Goal: Book appointment/travel/reservation

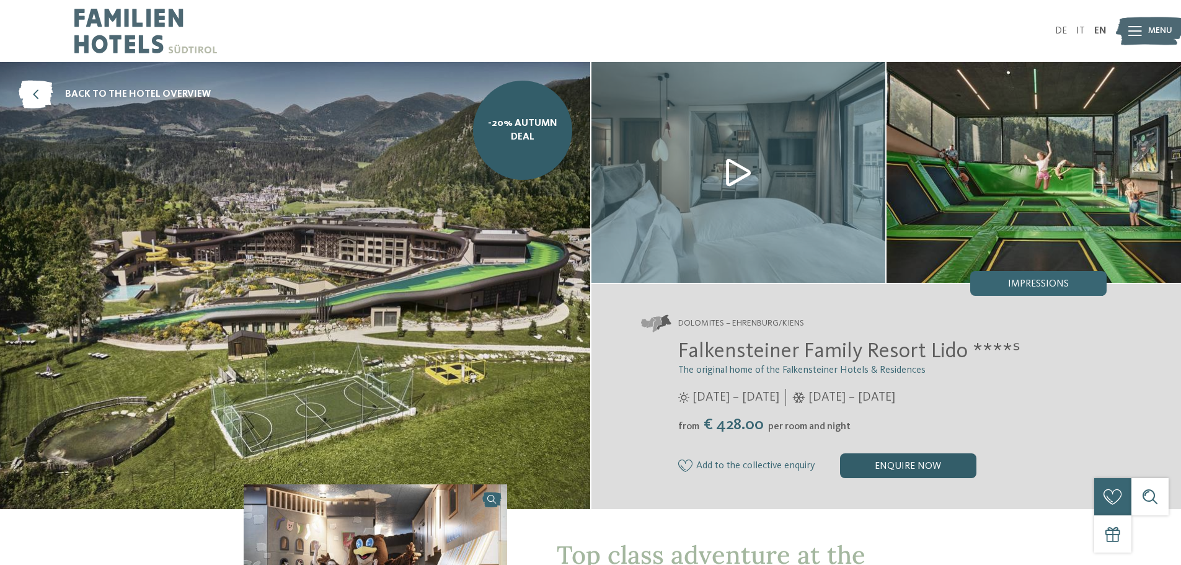
click at [939, 467] on div "enquire now" at bounding box center [908, 465] width 136 height 25
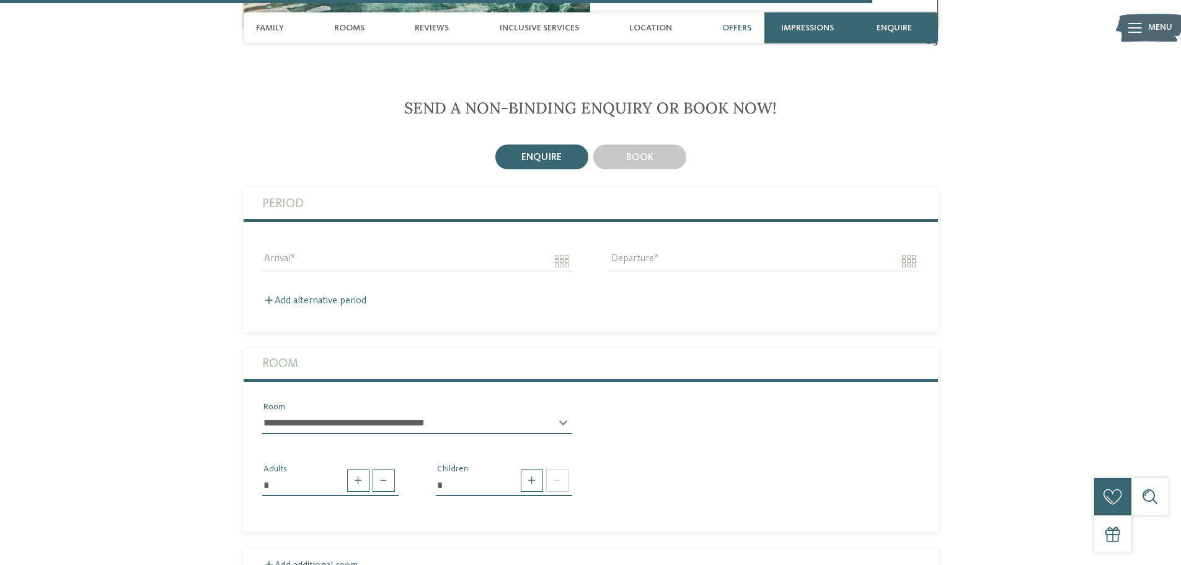
scroll to position [3100, 0]
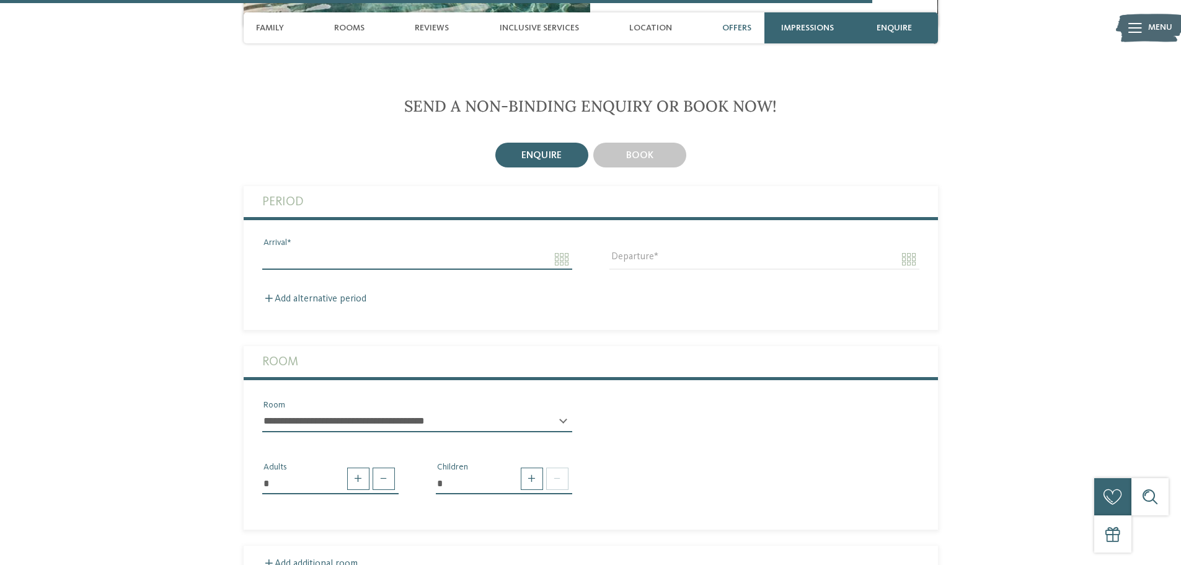
drag, startPoint x: 392, startPoint y: 220, endPoint x: 381, endPoint y: 227, distance: 13.1
click at [392, 249] on input "Arrival" at bounding box center [417, 259] width 310 height 21
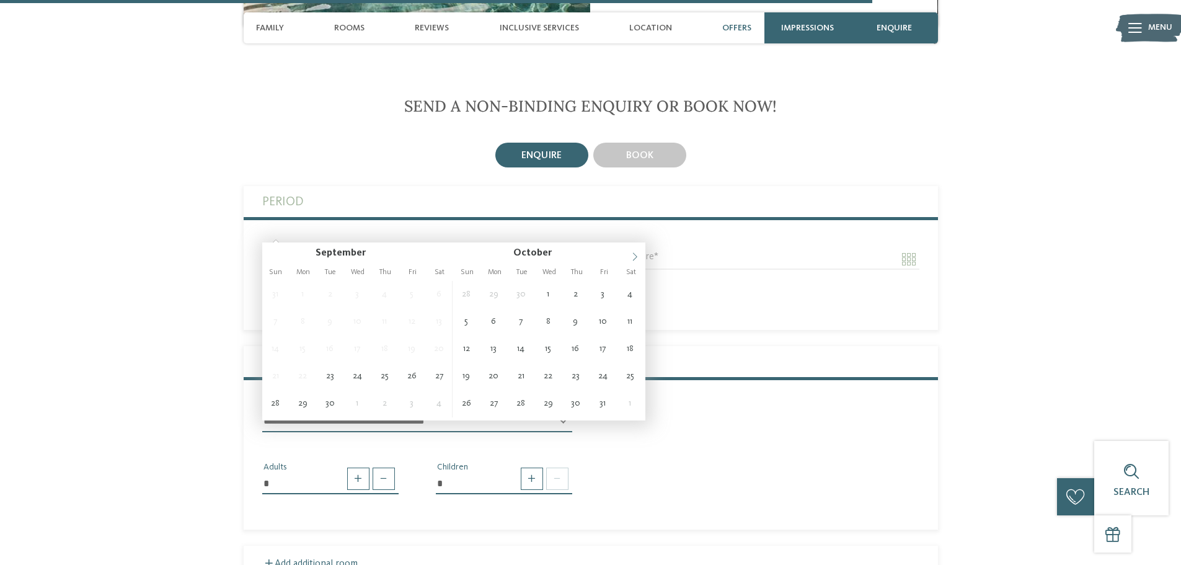
click at [634, 254] on icon at bounding box center [634, 256] width 9 height 9
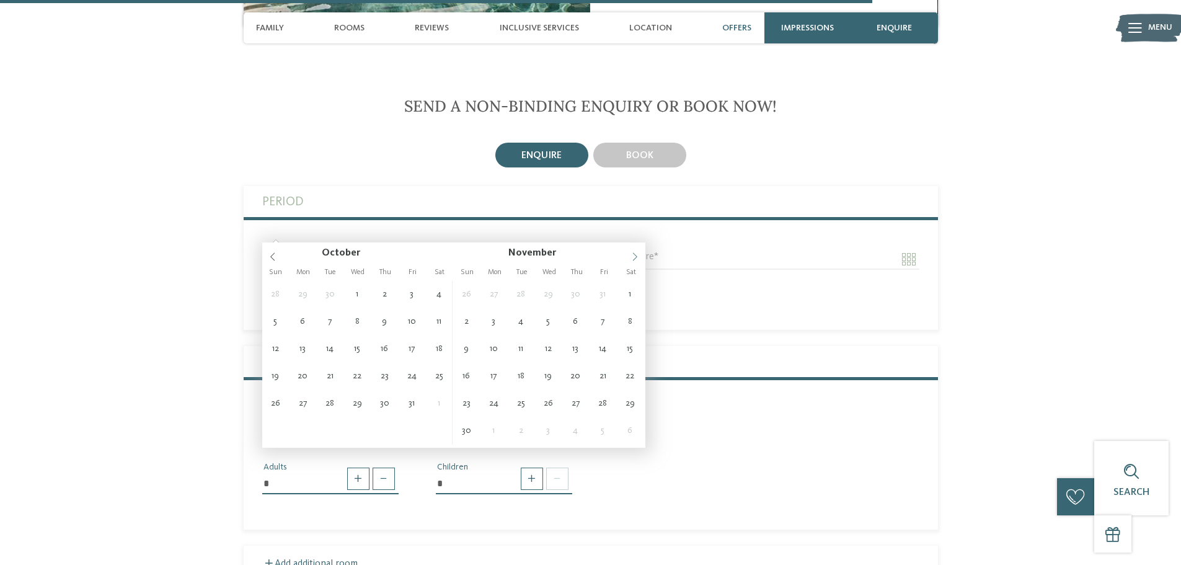
click at [634, 254] on icon at bounding box center [634, 256] width 9 height 9
type input "****"
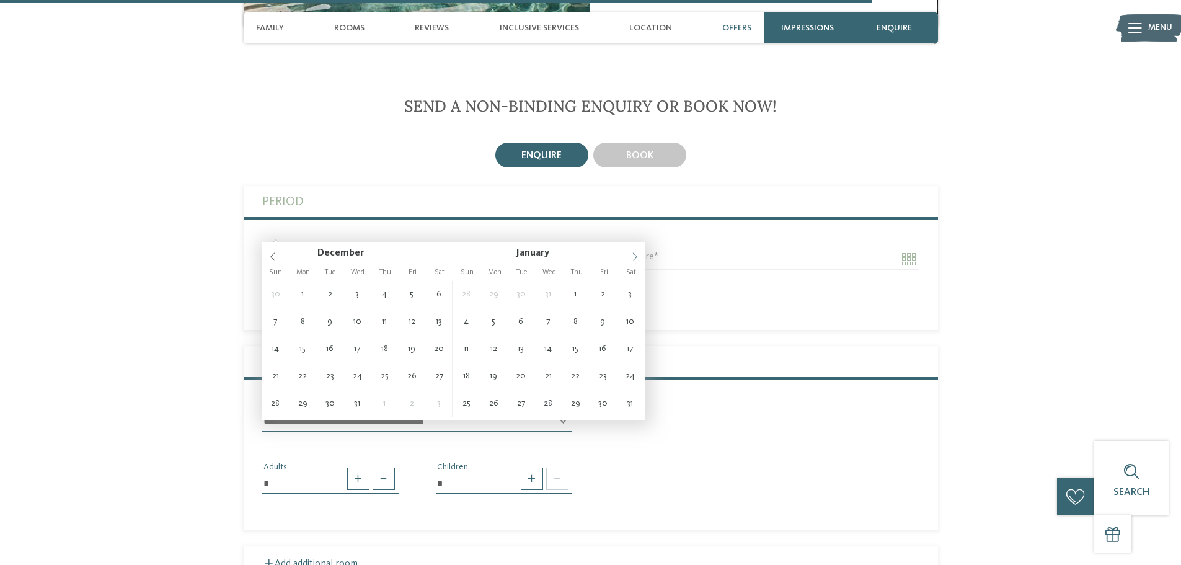
click at [634, 254] on icon at bounding box center [634, 256] width 9 height 9
type input "****"
click at [634, 254] on icon at bounding box center [634, 256] width 9 height 9
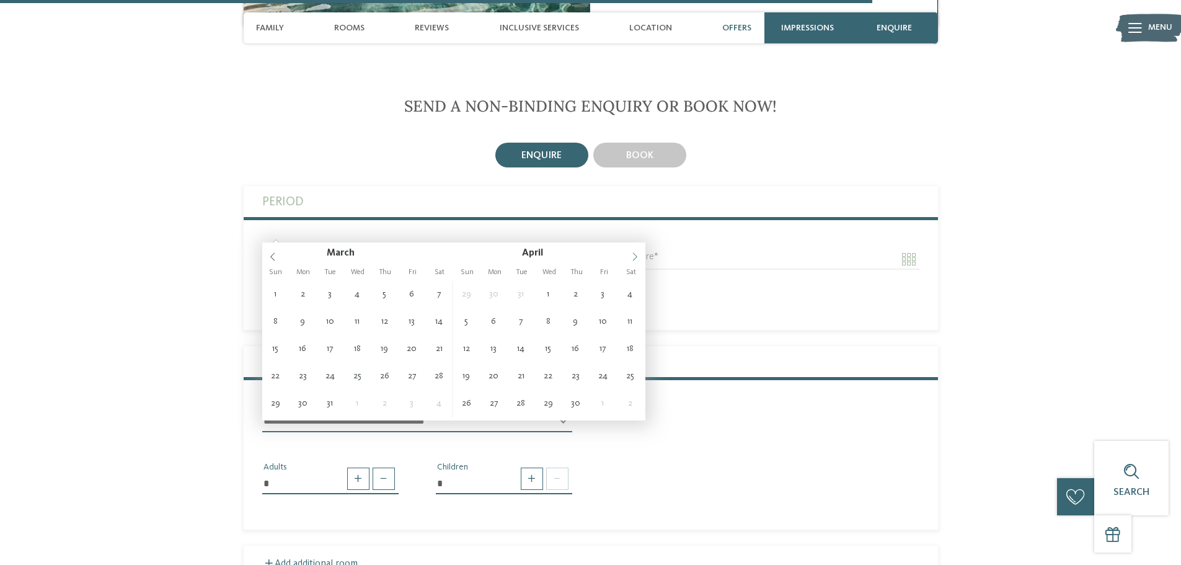
click at [634, 254] on icon at bounding box center [634, 256] width 9 height 9
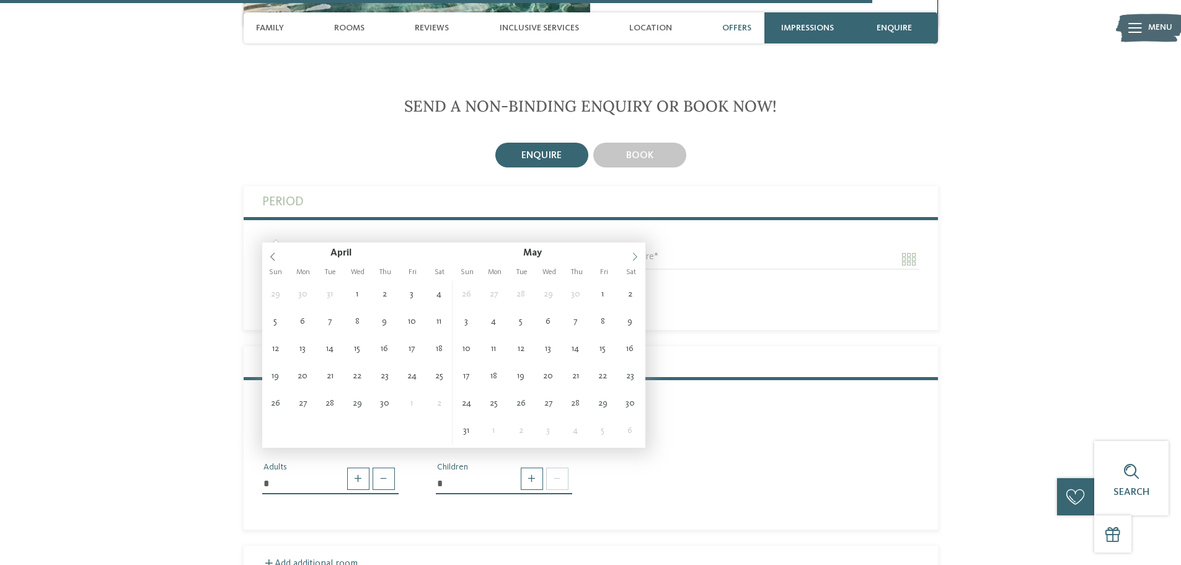
click at [634, 254] on icon at bounding box center [634, 256] width 9 height 9
